Goal: Task Accomplishment & Management: Use online tool/utility

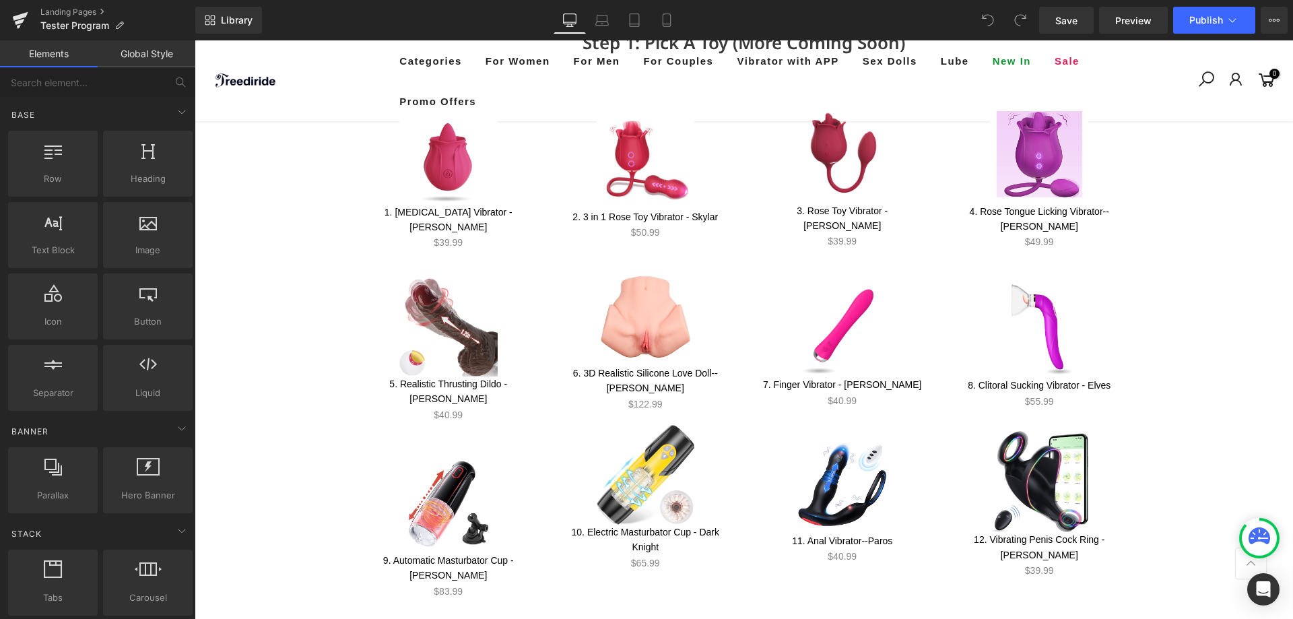
scroll to position [528, 0]
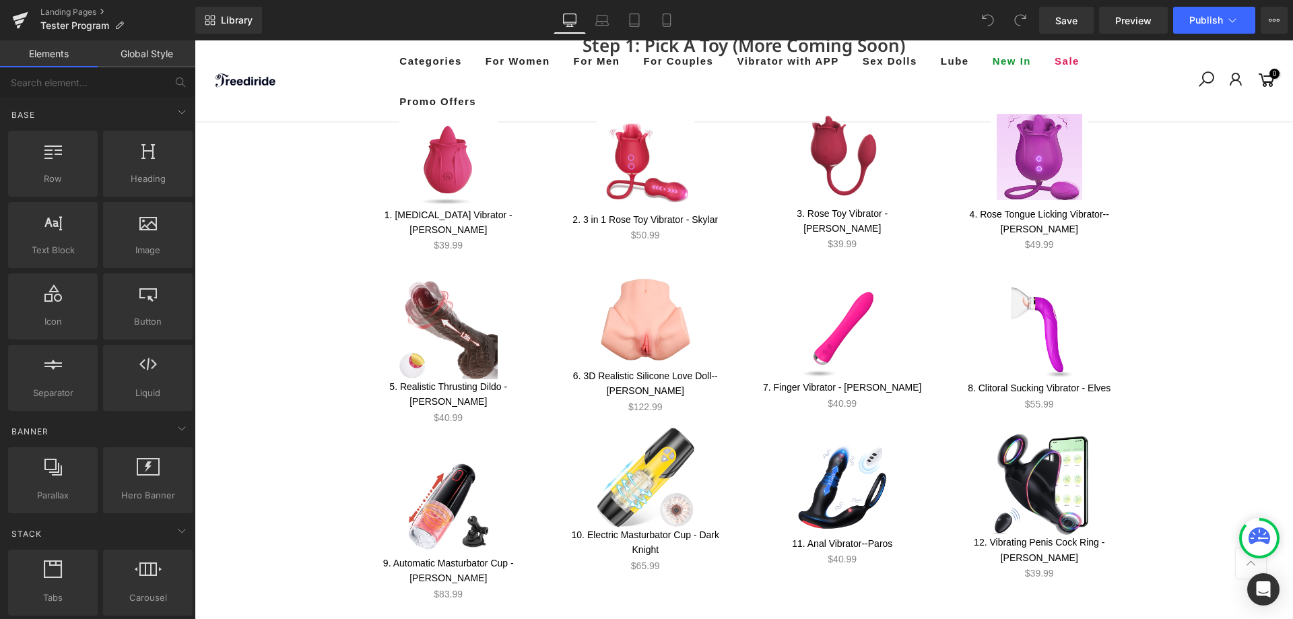
click at [502, 191] on link "Sale Off" at bounding box center [449, 158] width 164 height 98
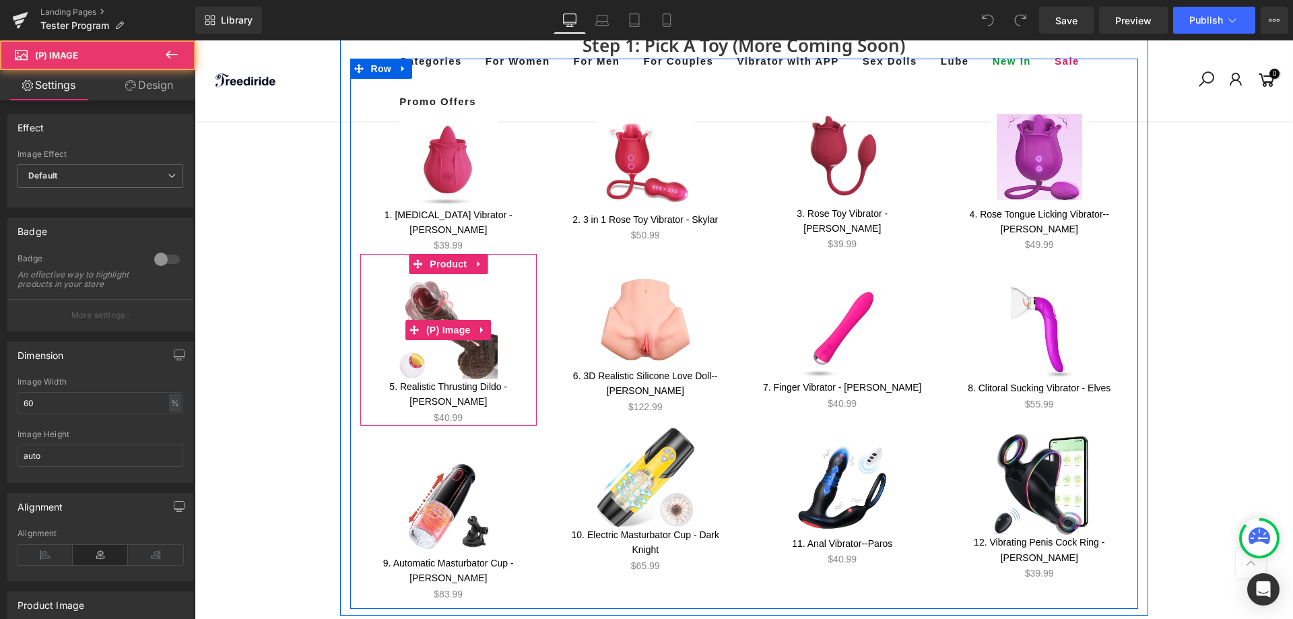
click at [502, 281] on link "Sale Off" at bounding box center [449, 330] width 164 height 98
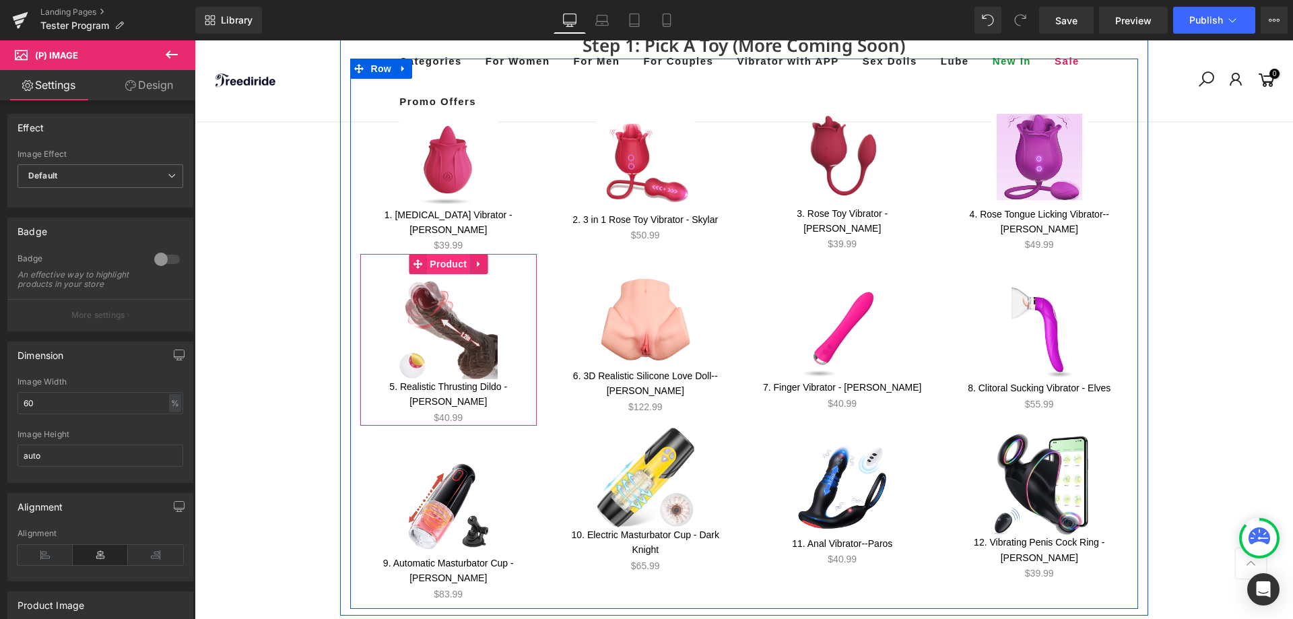
click at [428, 254] on span "Product" at bounding box center [448, 264] width 44 height 20
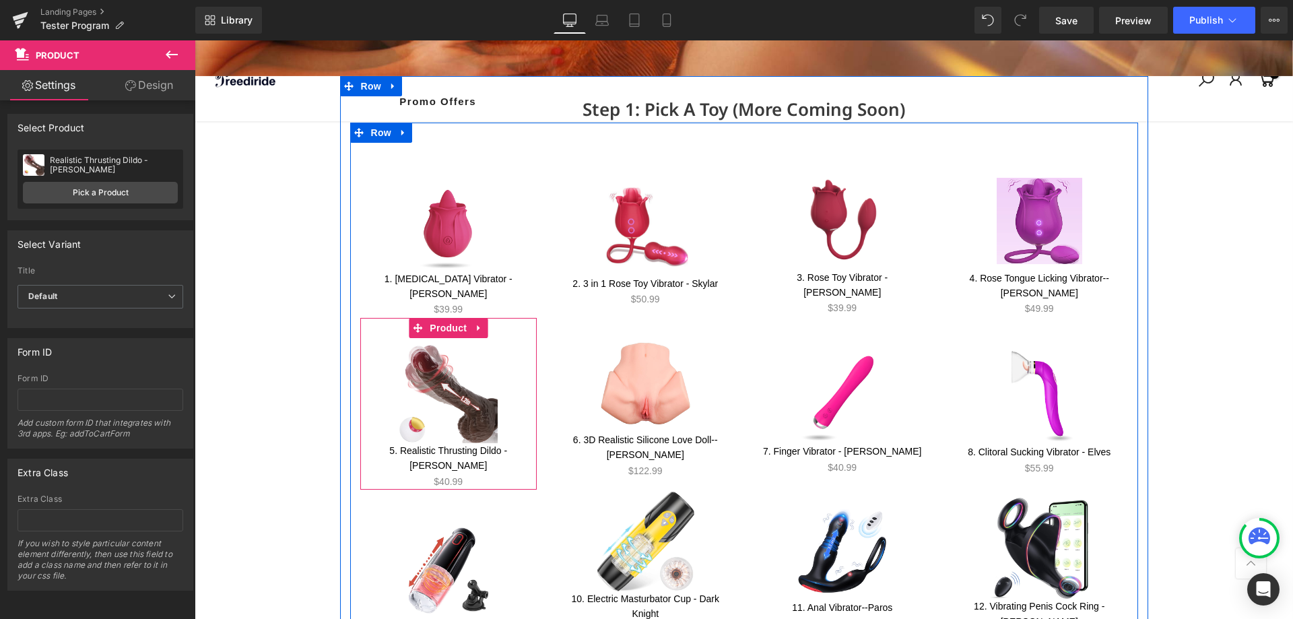
scroll to position [393, 0]
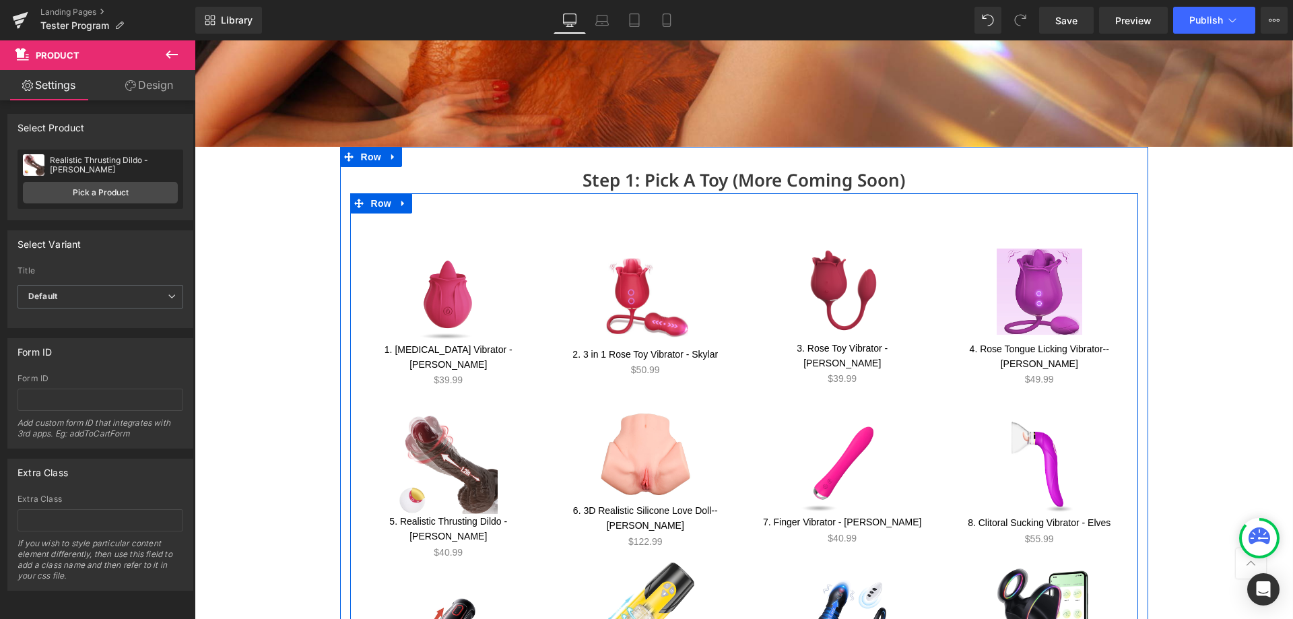
click at [435, 285] on span "(P) Image" at bounding box center [448, 293] width 41 height 16
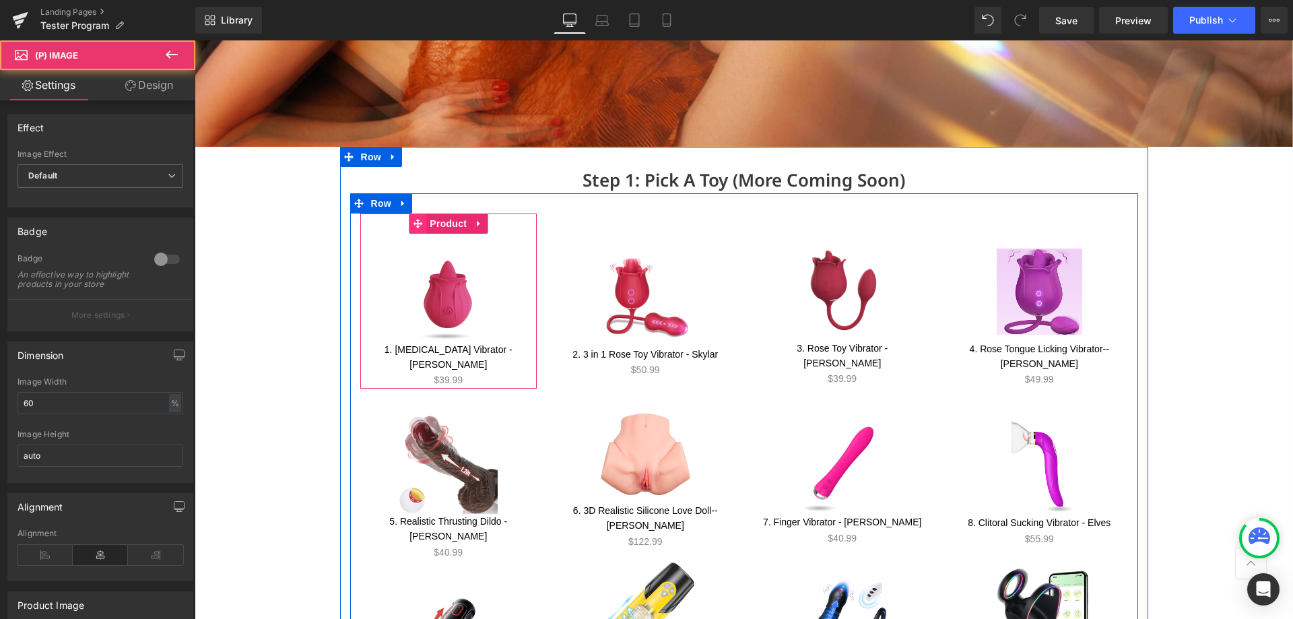
click at [417, 219] on icon at bounding box center [417, 224] width 9 height 10
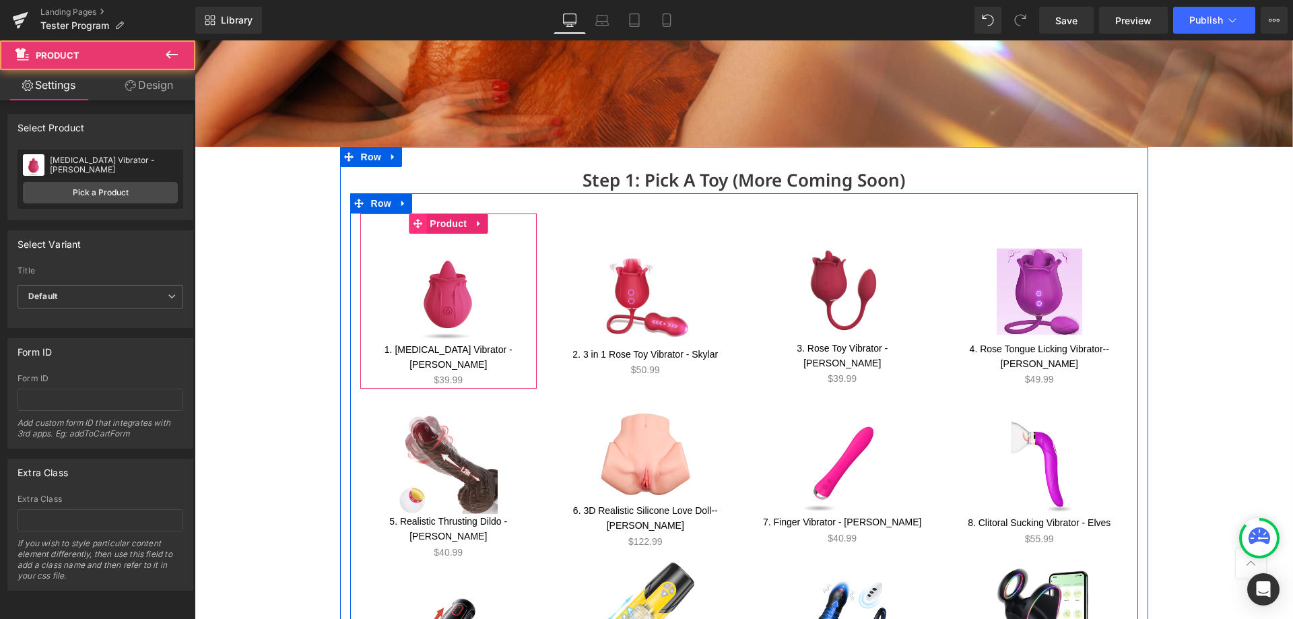
click at [409, 222] on span at bounding box center [418, 223] width 18 height 20
click at [413, 223] on icon at bounding box center [417, 223] width 9 height 9
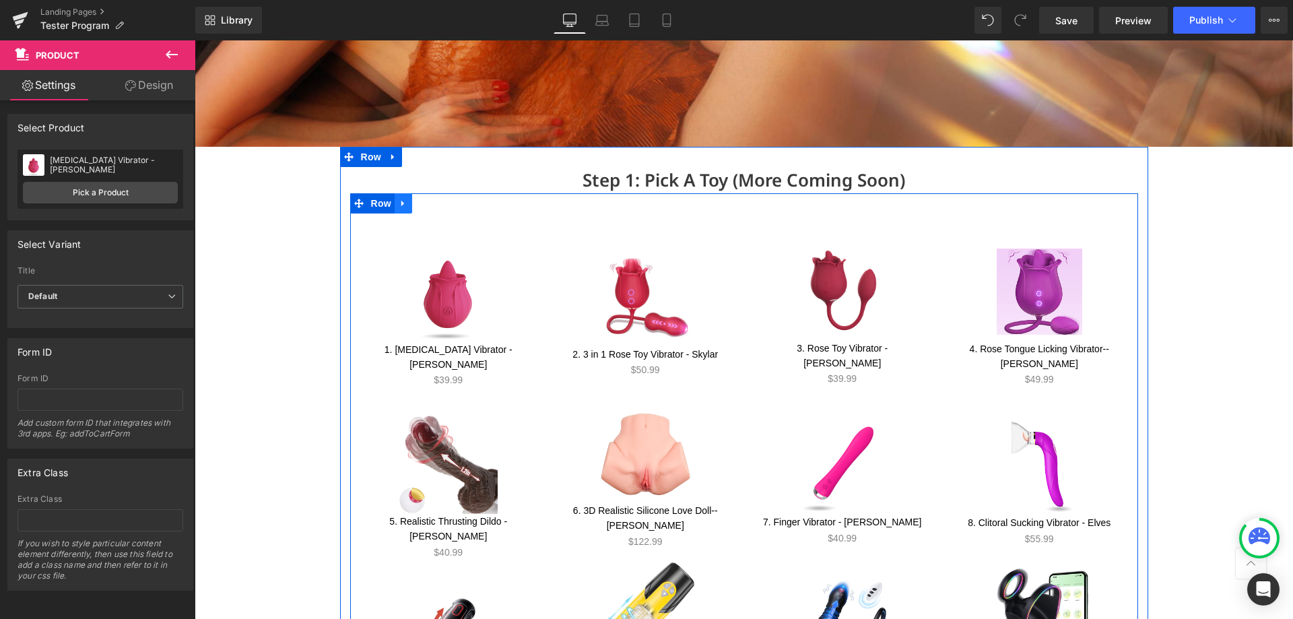
click at [401, 201] on icon at bounding box center [402, 204] width 3 height 6
click at [434, 201] on icon at bounding box center [438, 204] width 9 height 10
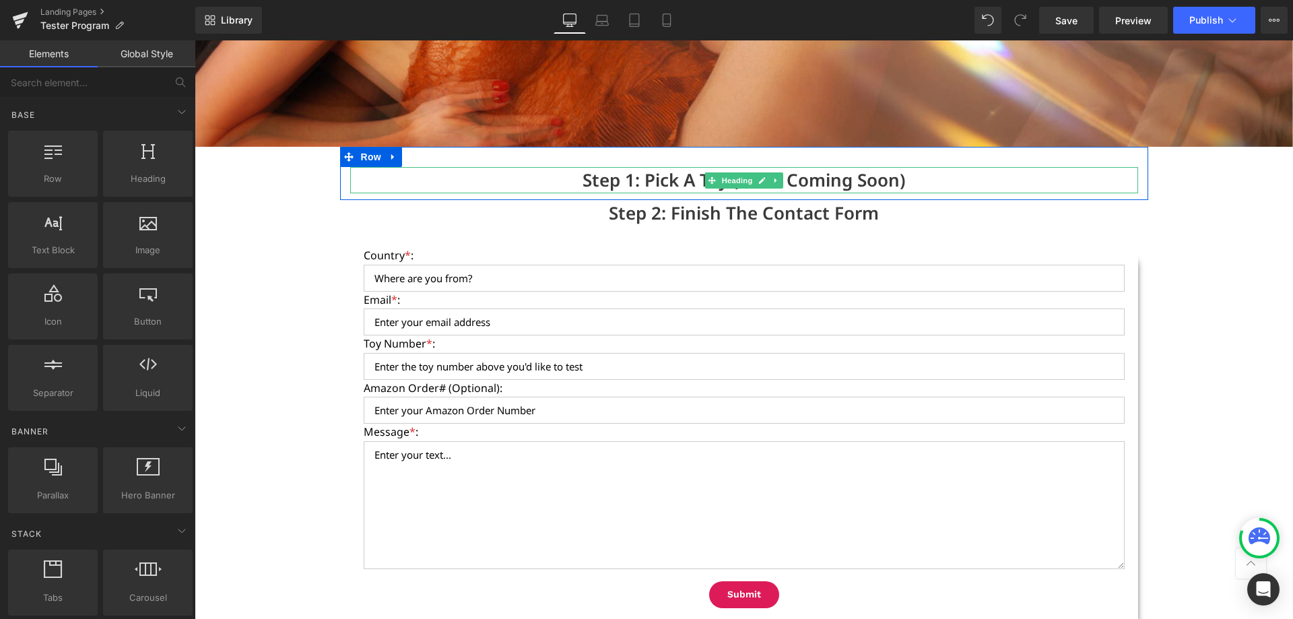
click at [492, 174] on h3 "Step 1: Pick A Toy (More Coming Soon)" at bounding box center [744, 180] width 788 height 26
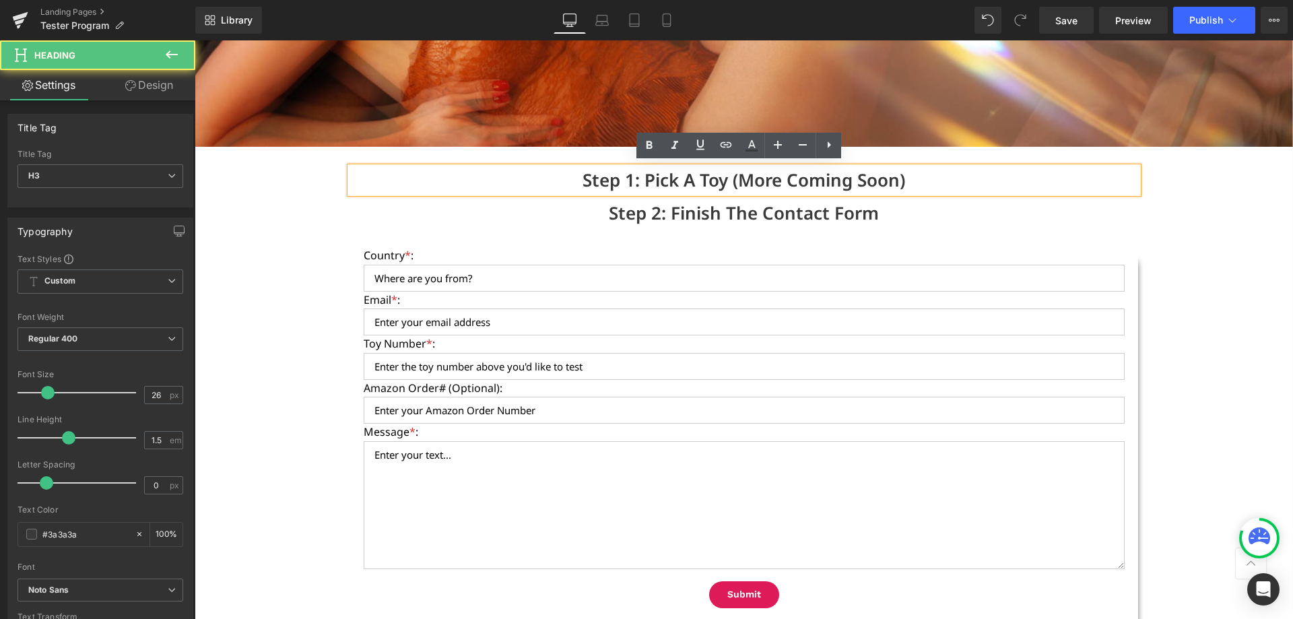
click at [910, 181] on h3 "Step 1: Pick A Toy (More Coming Soon)" at bounding box center [744, 180] width 788 height 26
click at [880, 201] on h3 "Step 2: Finish The Contact Form" at bounding box center [744, 213] width 1098 height 26
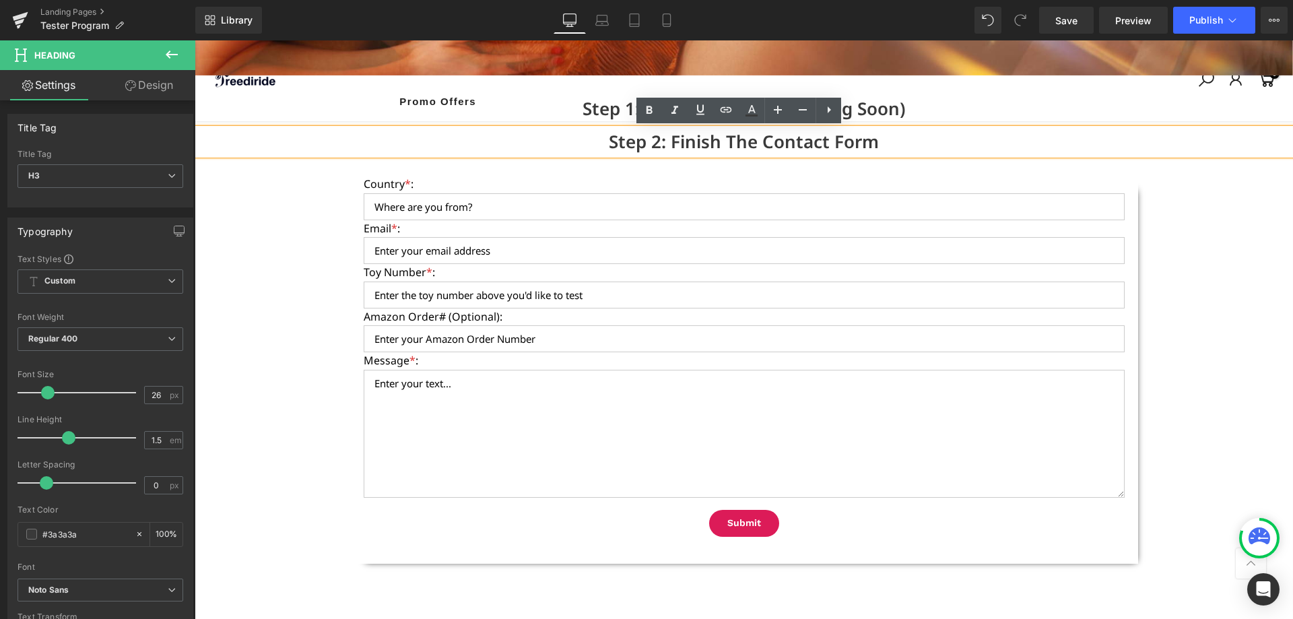
scroll to position [461, 0]
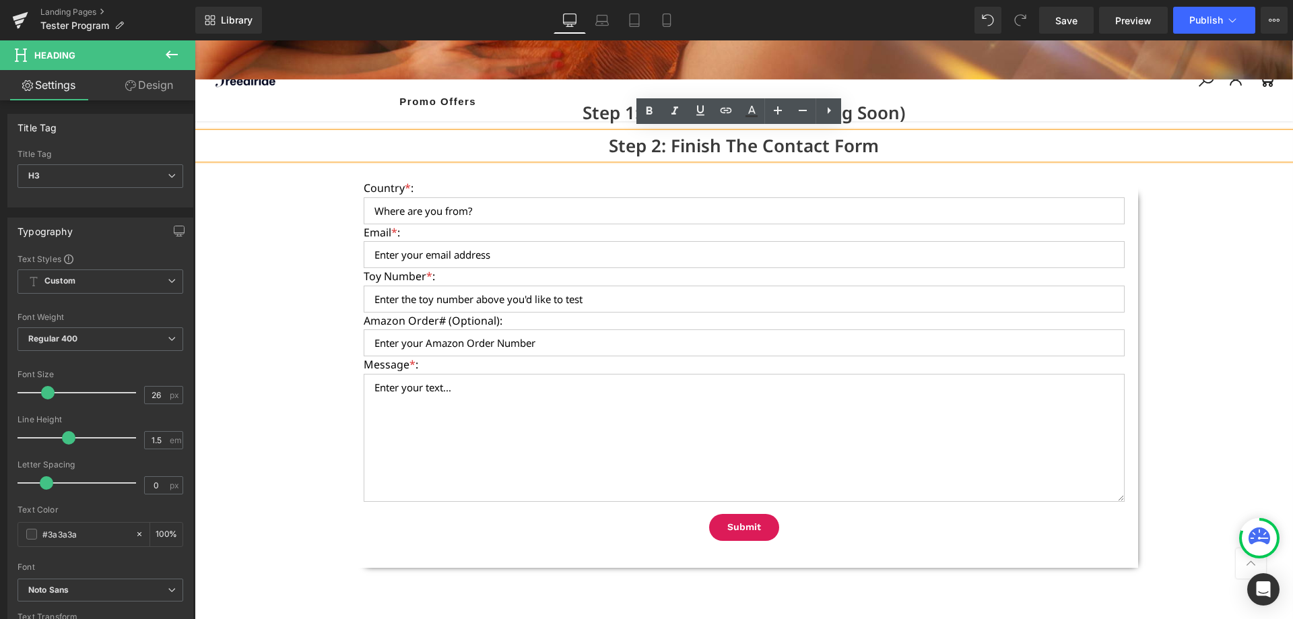
click at [383, 133] on h3 "Step 2: Finish The Contact Form" at bounding box center [744, 146] width 1098 height 26
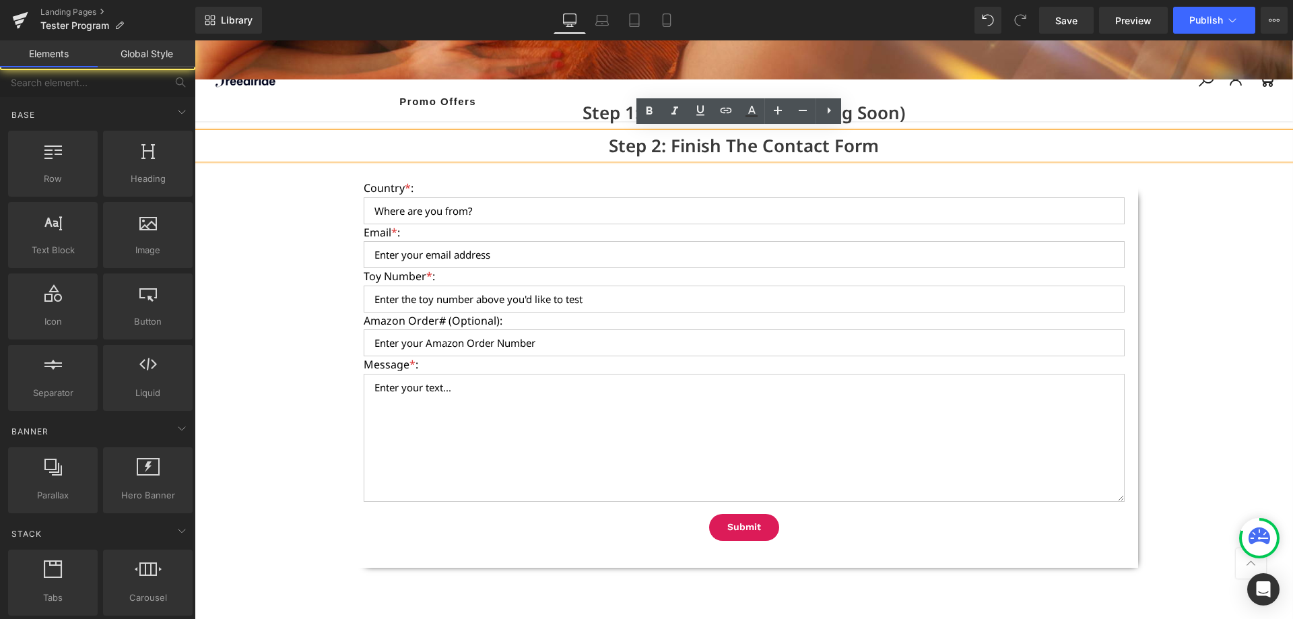
click at [317, 200] on div "Image Step 1: Pick A Toy (More Coming Soon) Heading Row Step 2: Finish The Cont…" at bounding box center [744, 300] width 1098 height 1205
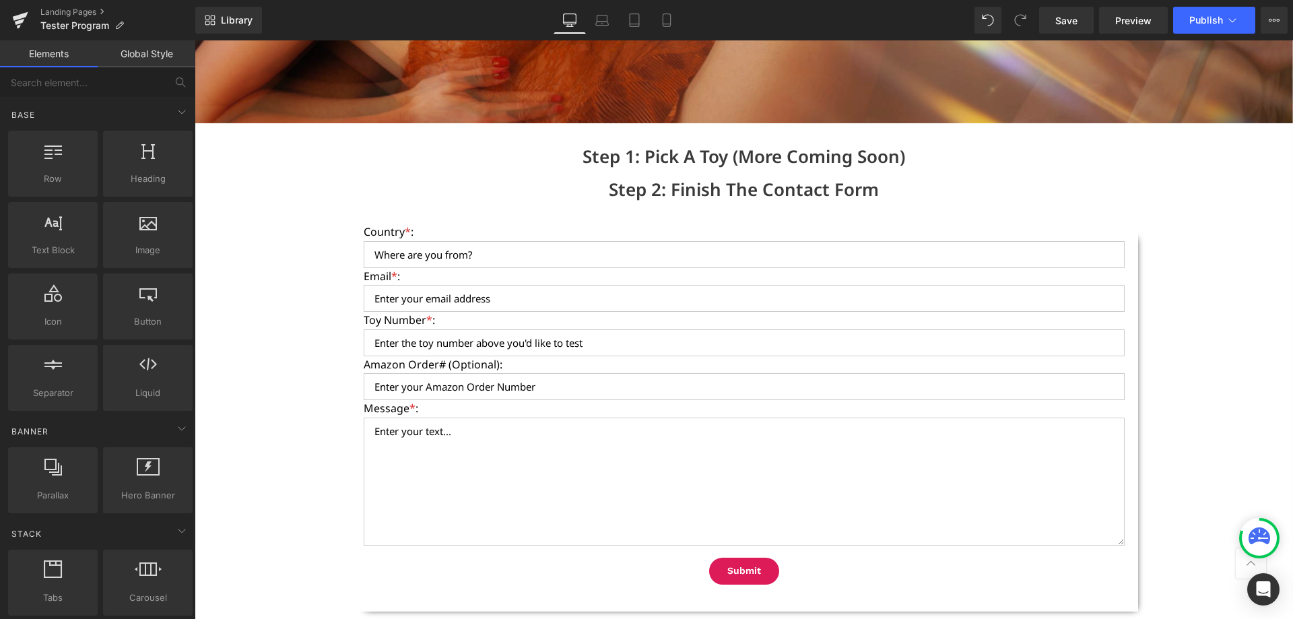
scroll to position [393, 0]
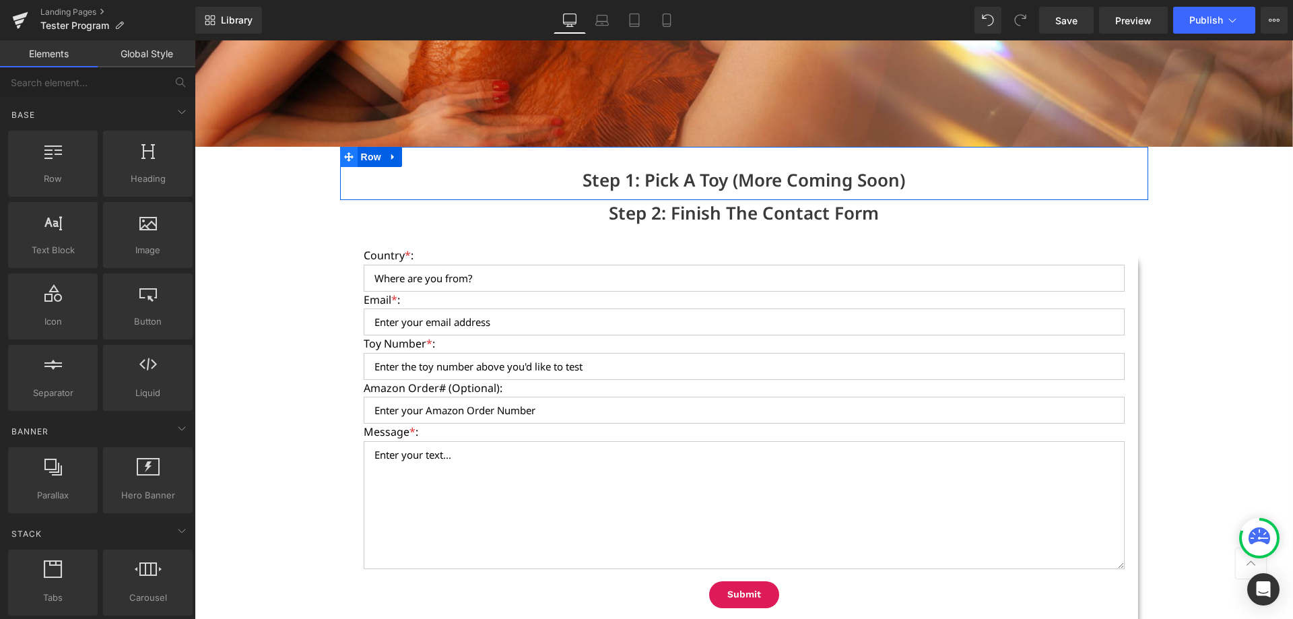
click at [345, 154] on icon at bounding box center [348, 156] width 9 height 9
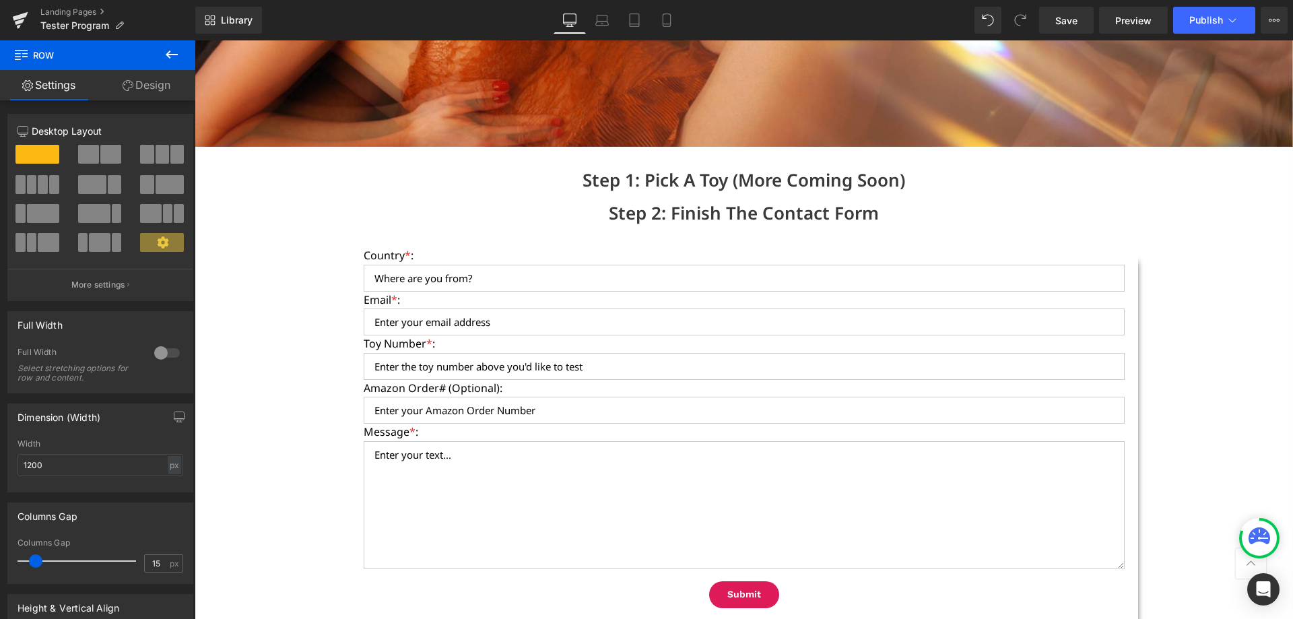
click at [165, 49] on icon at bounding box center [172, 54] width 16 height 16
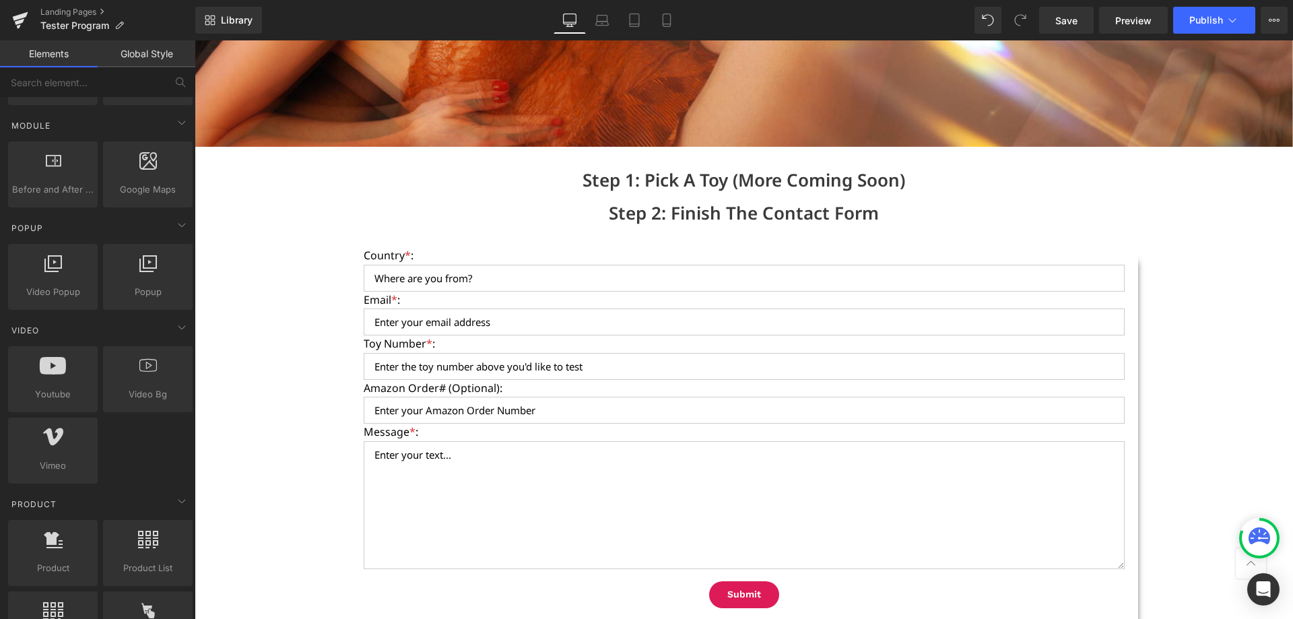
scroll to position [808, 0]
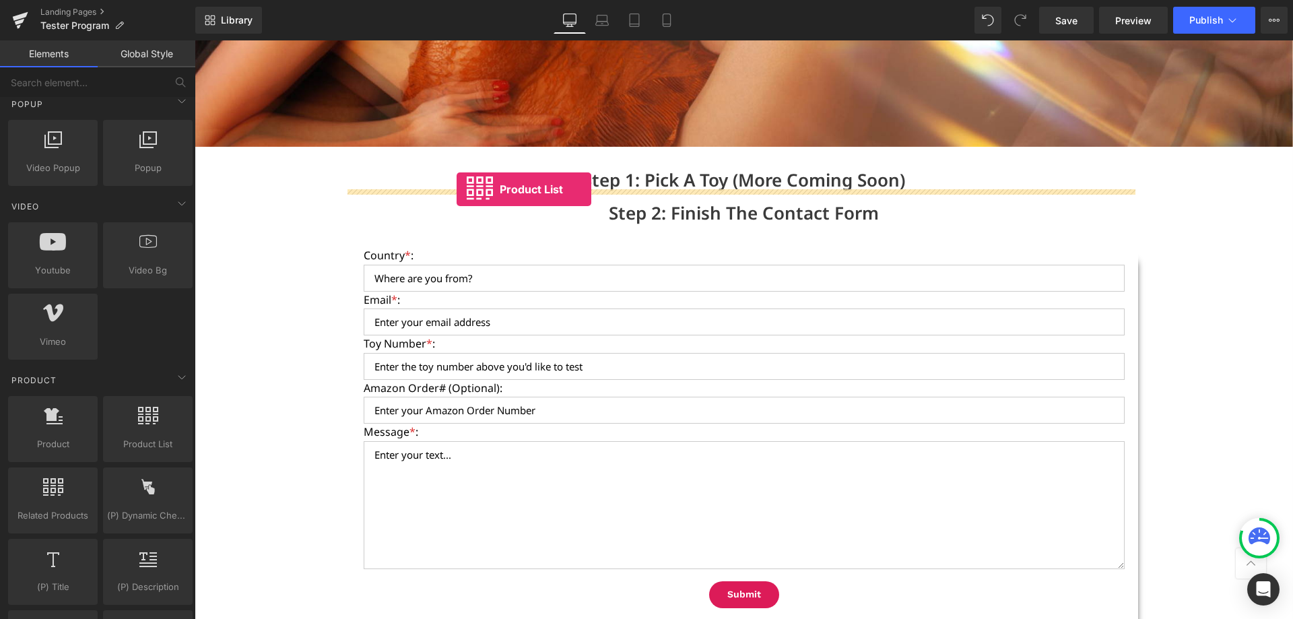
drag, startPoint x: 347, startPoint y: 485, endPoint x: 457, endPoint y: 189, distance: 315.7
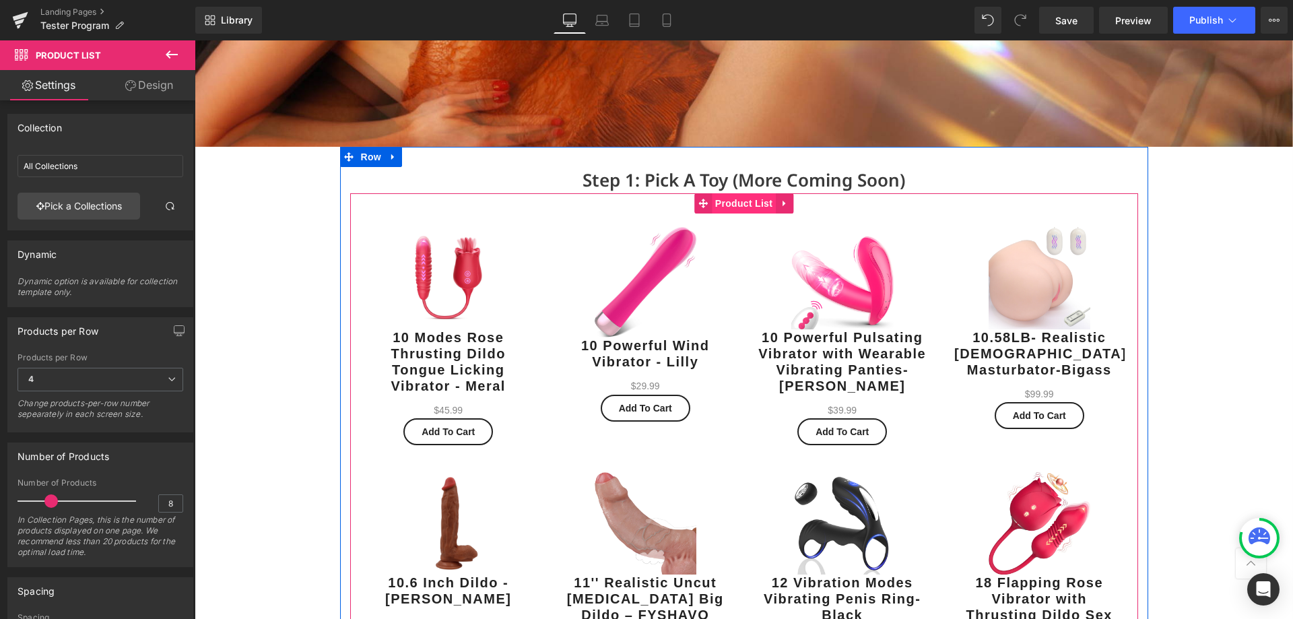
click at [731, 201] on span "Product List" at bounding box center [744, 203] width 64 height 20
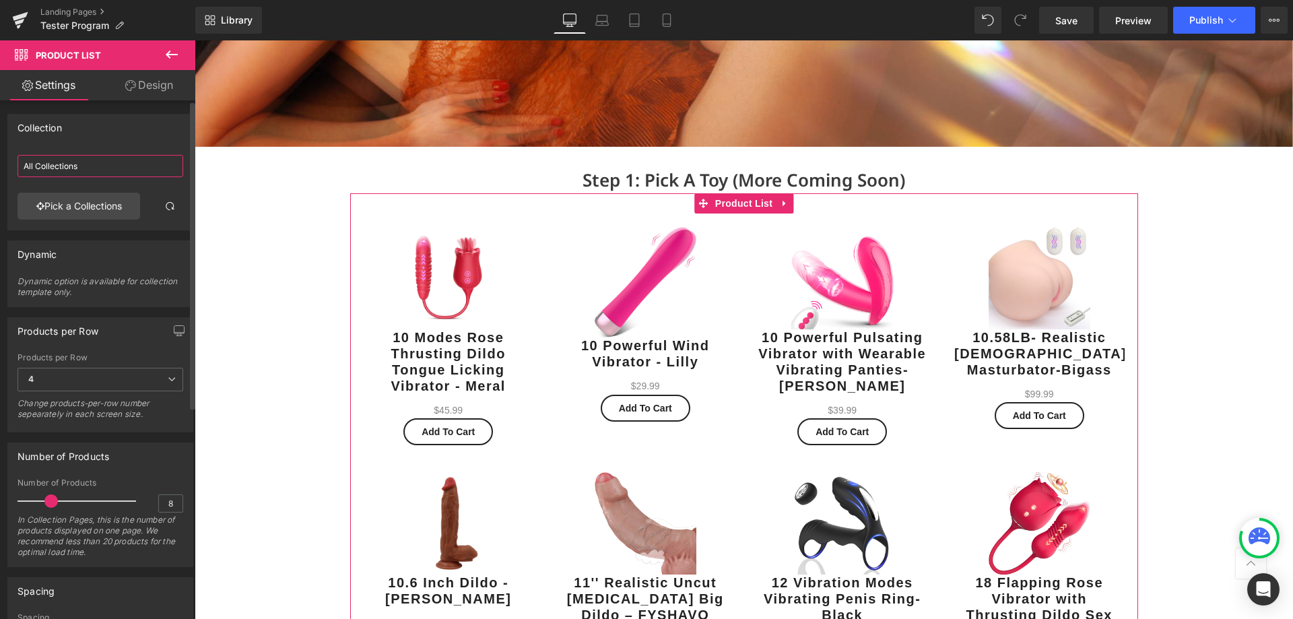
click at [94, 162] on input "All Collections" at bounding box center [101, 166] width 166 height 22
click at [82, 205] on link "Pick a Collections" at bounding box center [79, 206] width 123 height 27
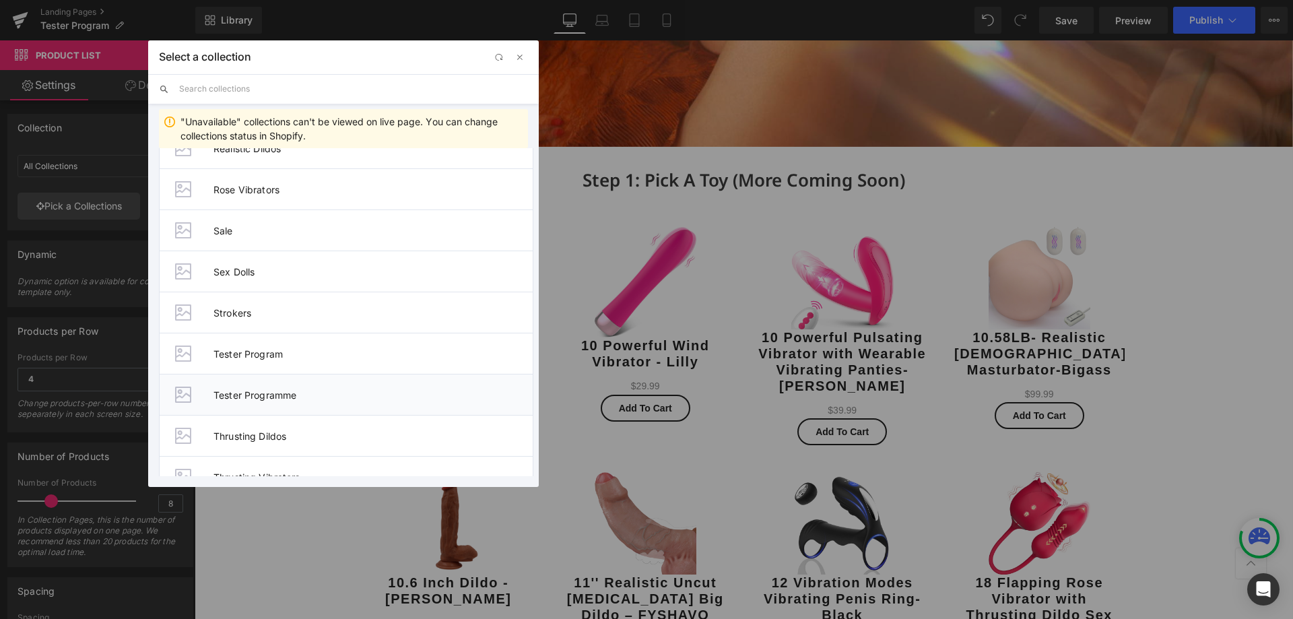
scroll to position [1010, 0]
click at [292, 352] on span "Tester Programme" at bounding box center [372, 355] width 319 height 11
type input "Tester Programme"
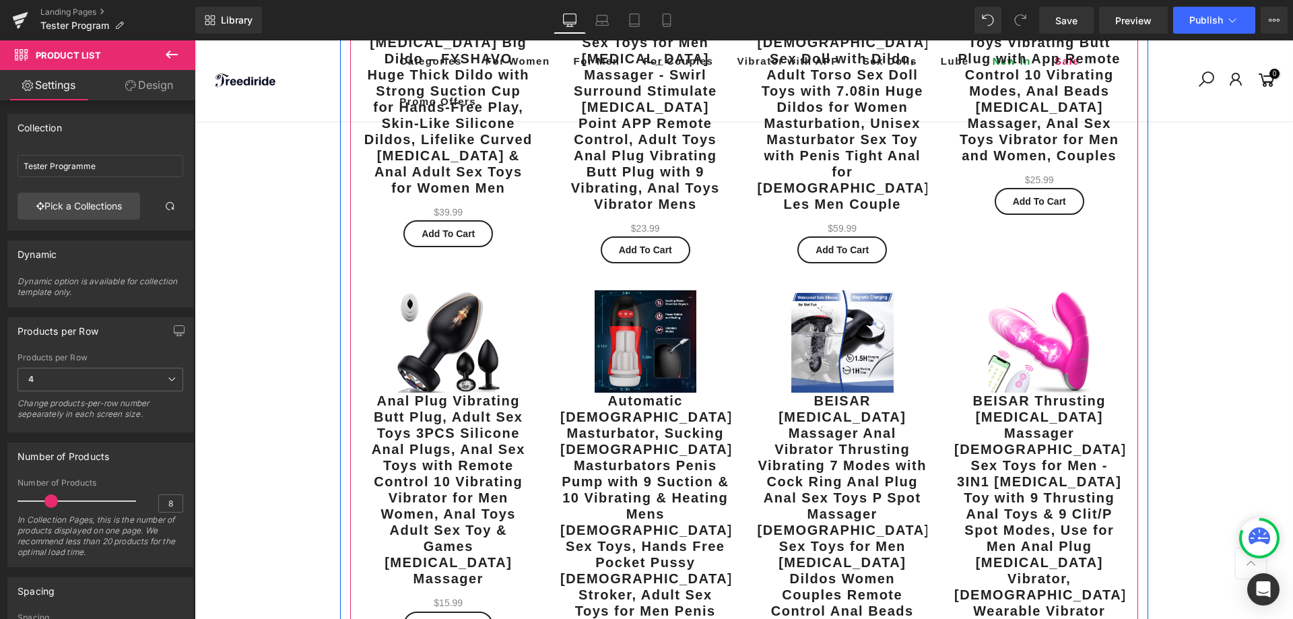
scroll to position [700, 0]
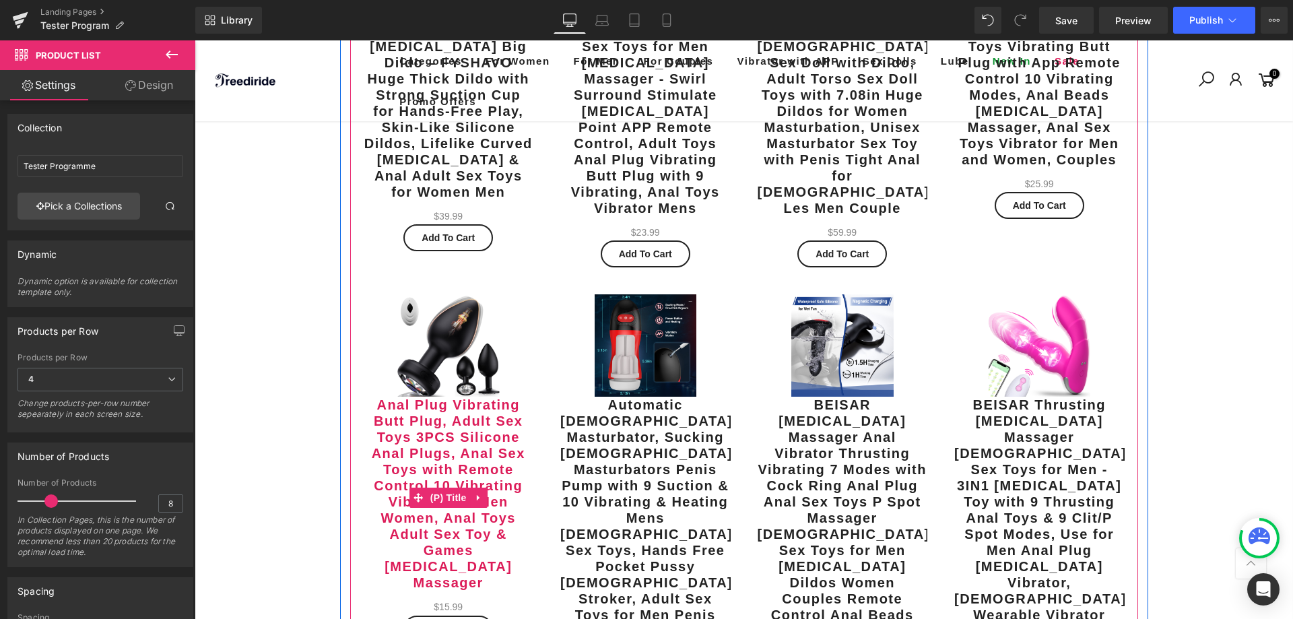
click at [443, 415] on link "Anal Plug Vibrating Butt Plug, Adult Sex Toys 3PCS Silicone Anal Plugs, Anal Se…" at bounding box center [449, 494] width 170 height 194
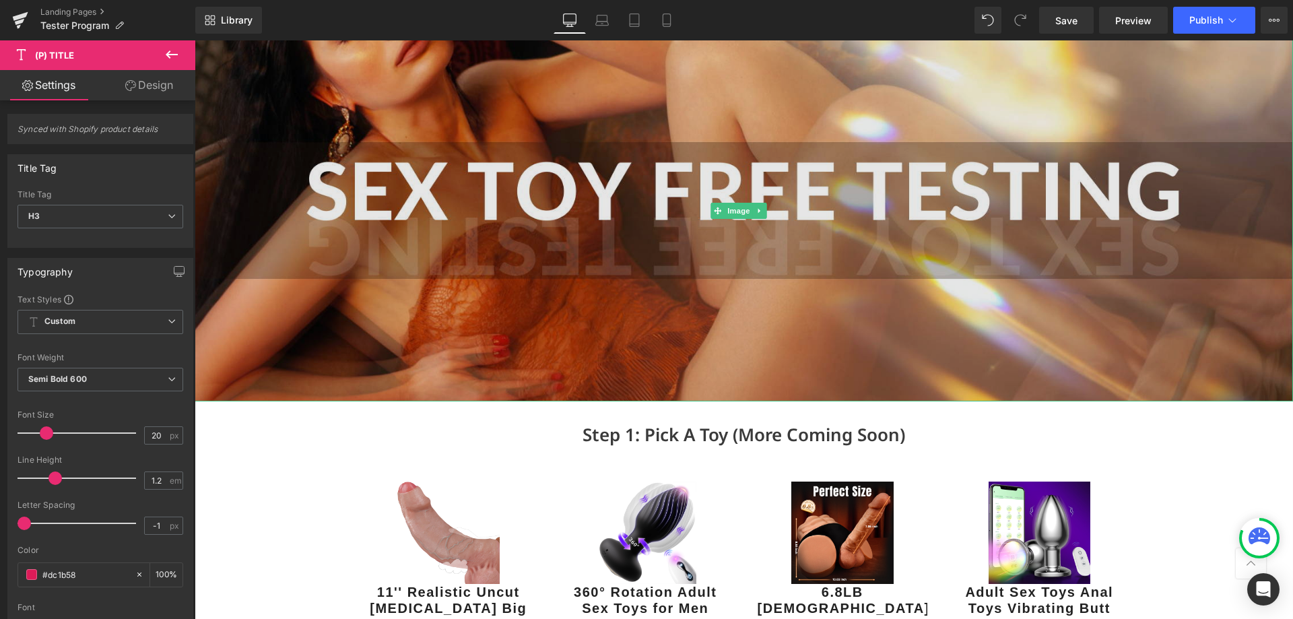
scroll to position [0, 0]
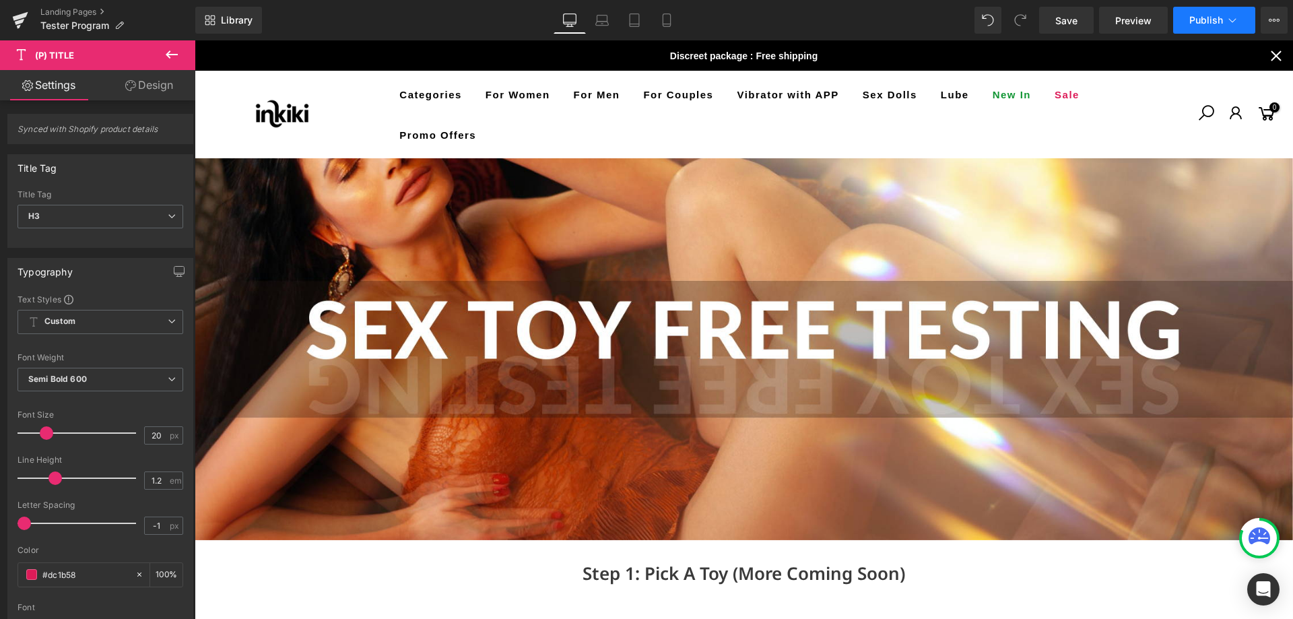
click at [1215, 18] on span "Publish" at bounding box center [1206, 20] width 34 height 11
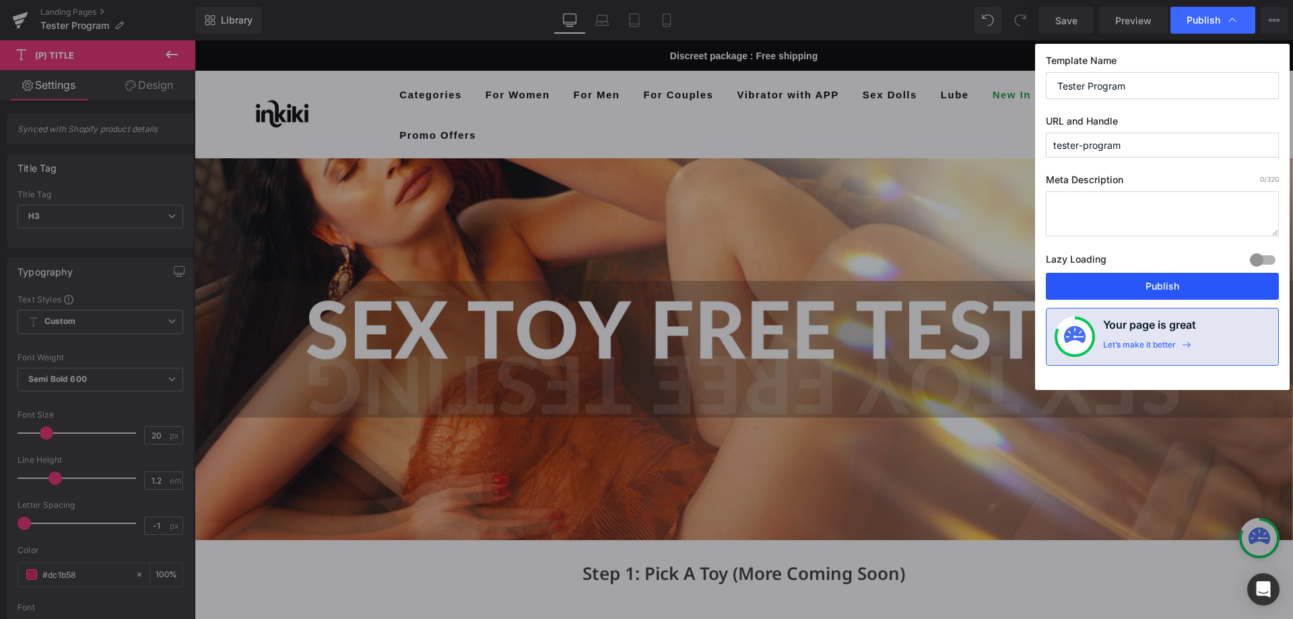
click at [1178, 290] on button "Publish" at bounding box center [1162, 286] width 233 height 27
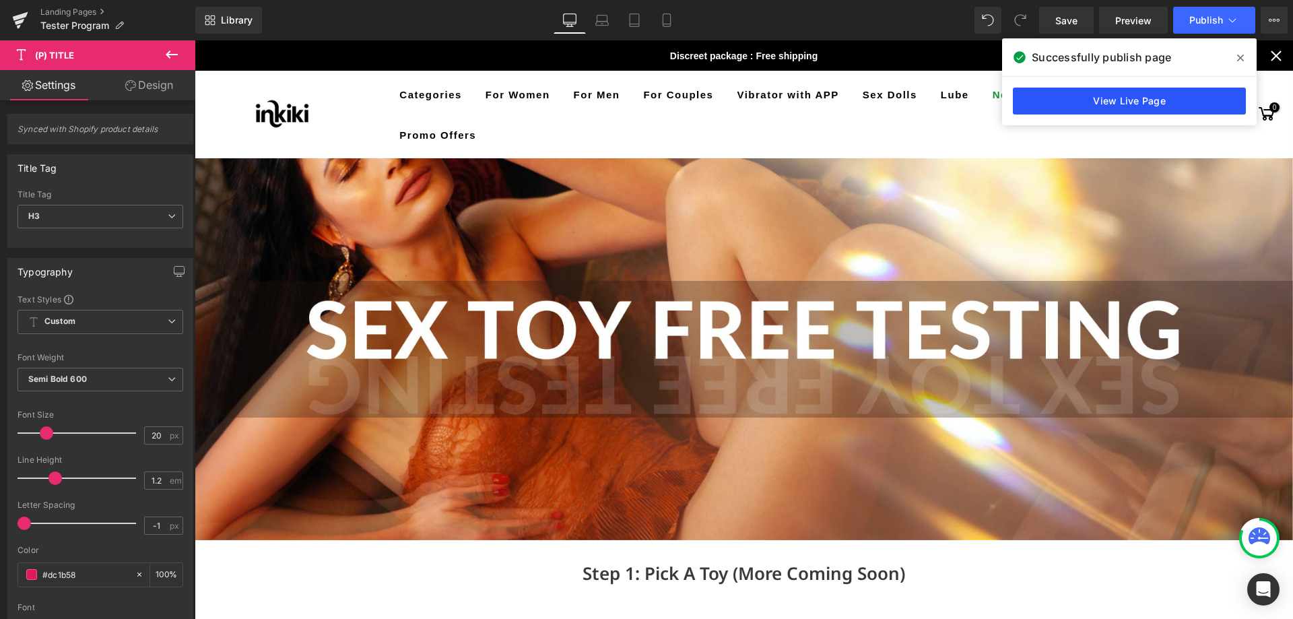
click at [1148, 98] on link "View Live Page" at bounding box center [1129, 101] width 233 height 27
